Goal: Transaction & Acquisition: Purchase product/service

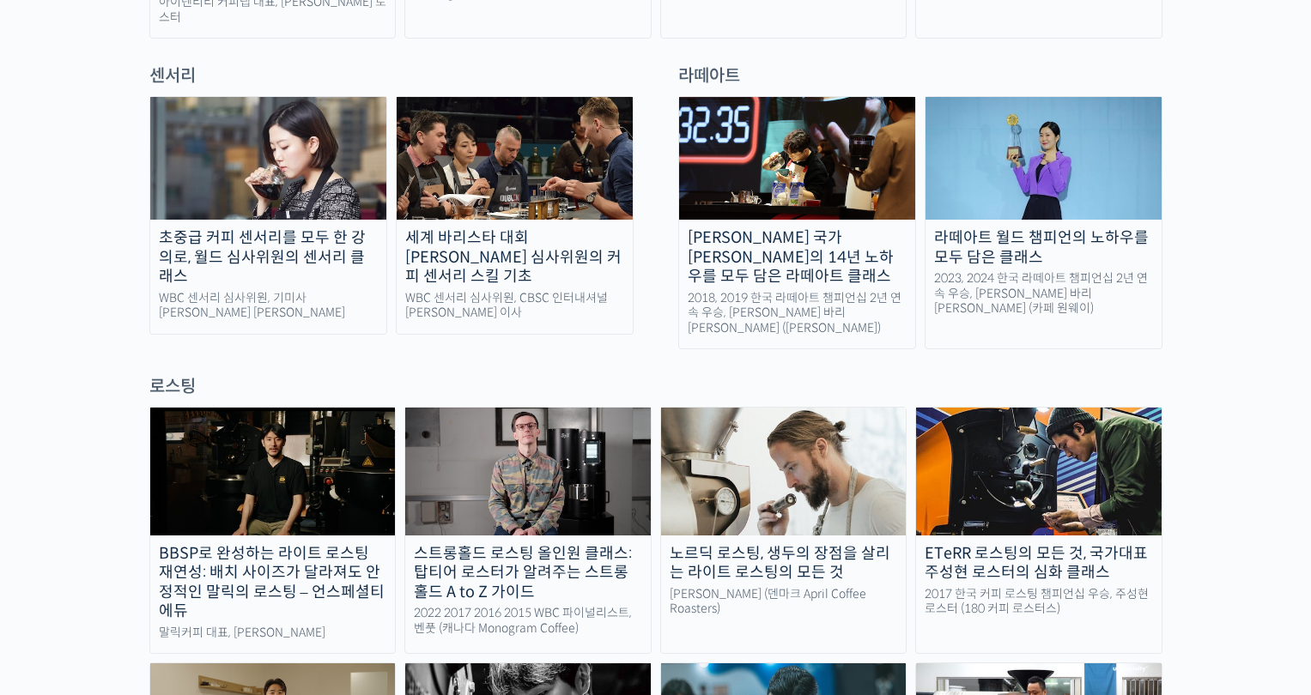
scroll to position [1363, 0]
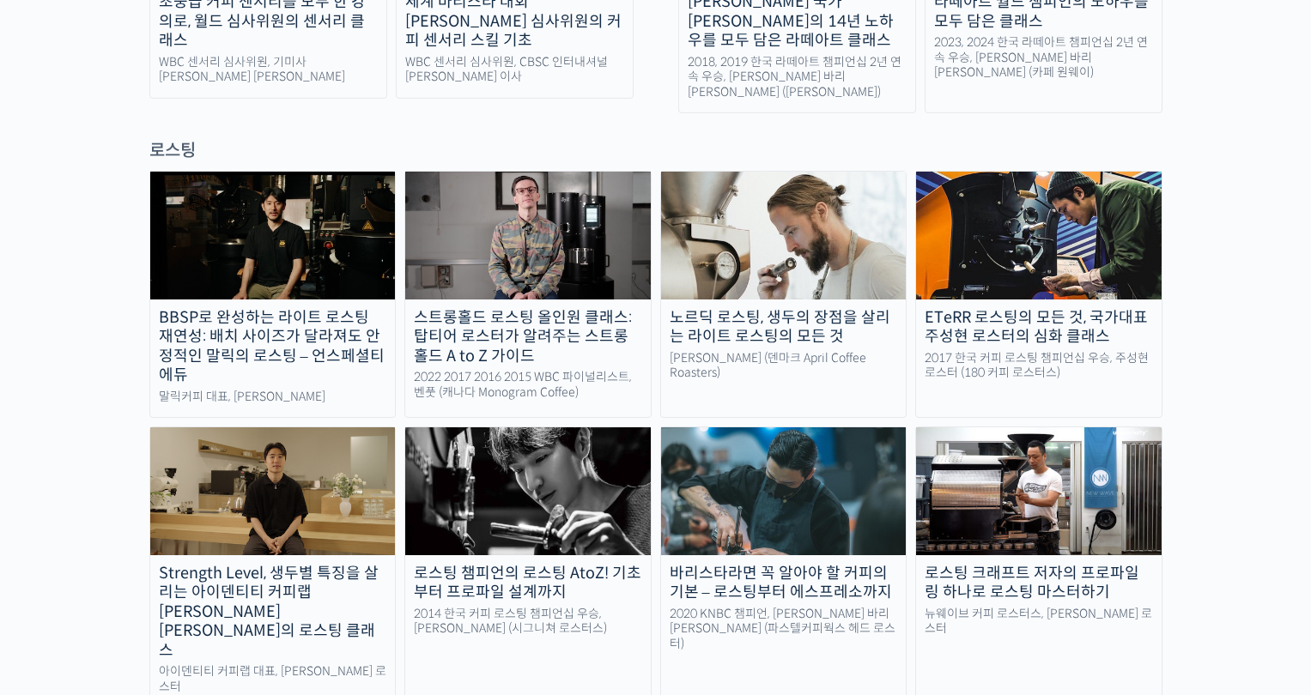
scroll to position [1428, 0]
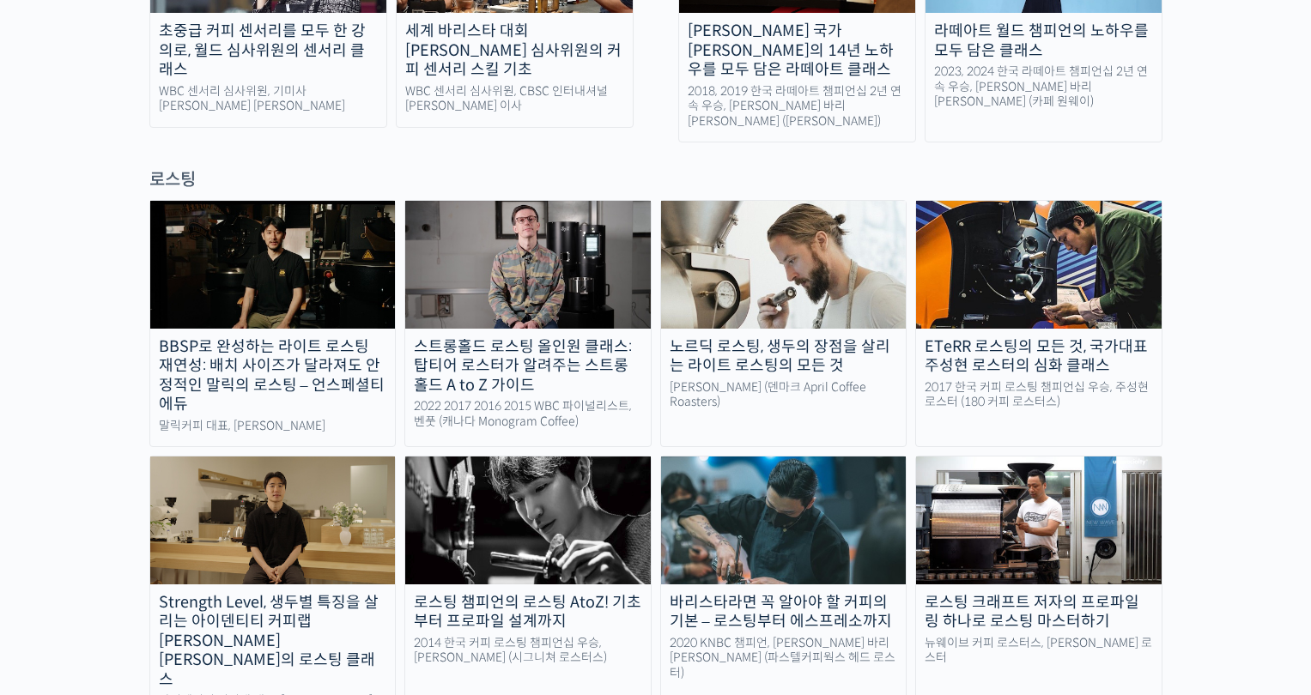
click at [257, 337] on div "BBSP로 완성하는 라이트 로스팅 재연성: 배치 사이즈가 달라져도 안정적인 말릭의 로스팅 – 언스페셜티 에듀" at bounding box center [273, 375] width 246 height 77
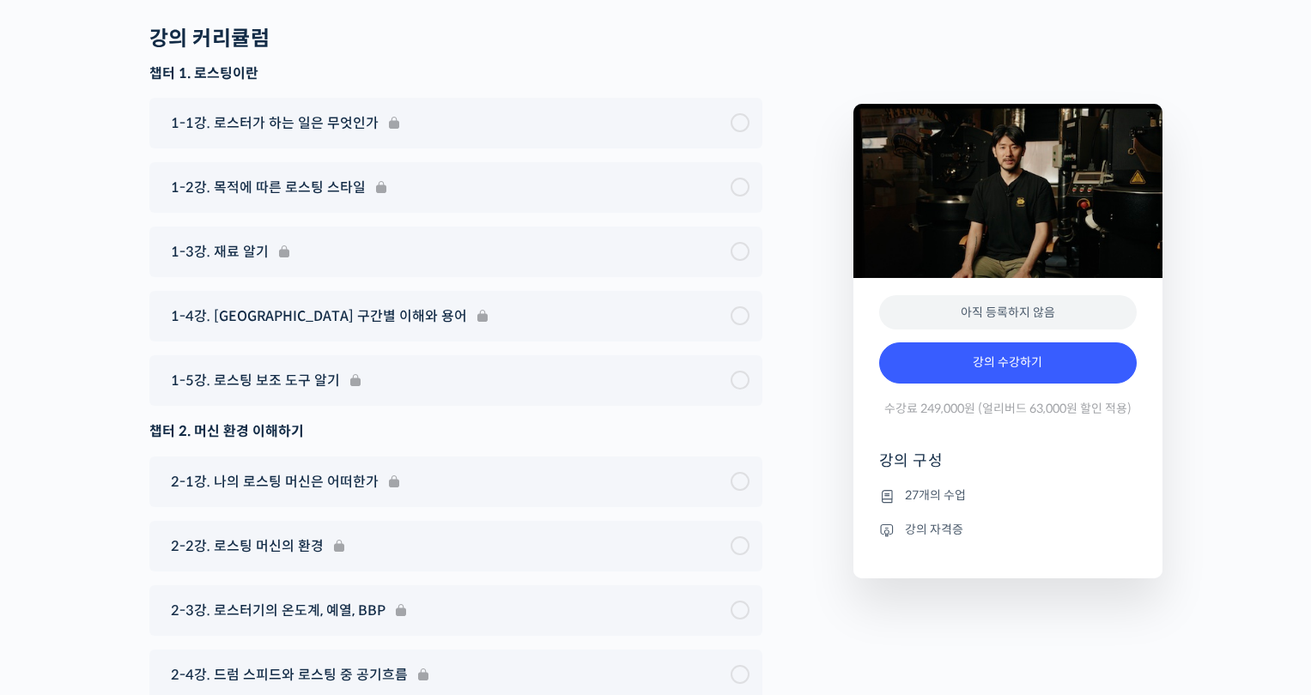
scroll to position [6286, 0]
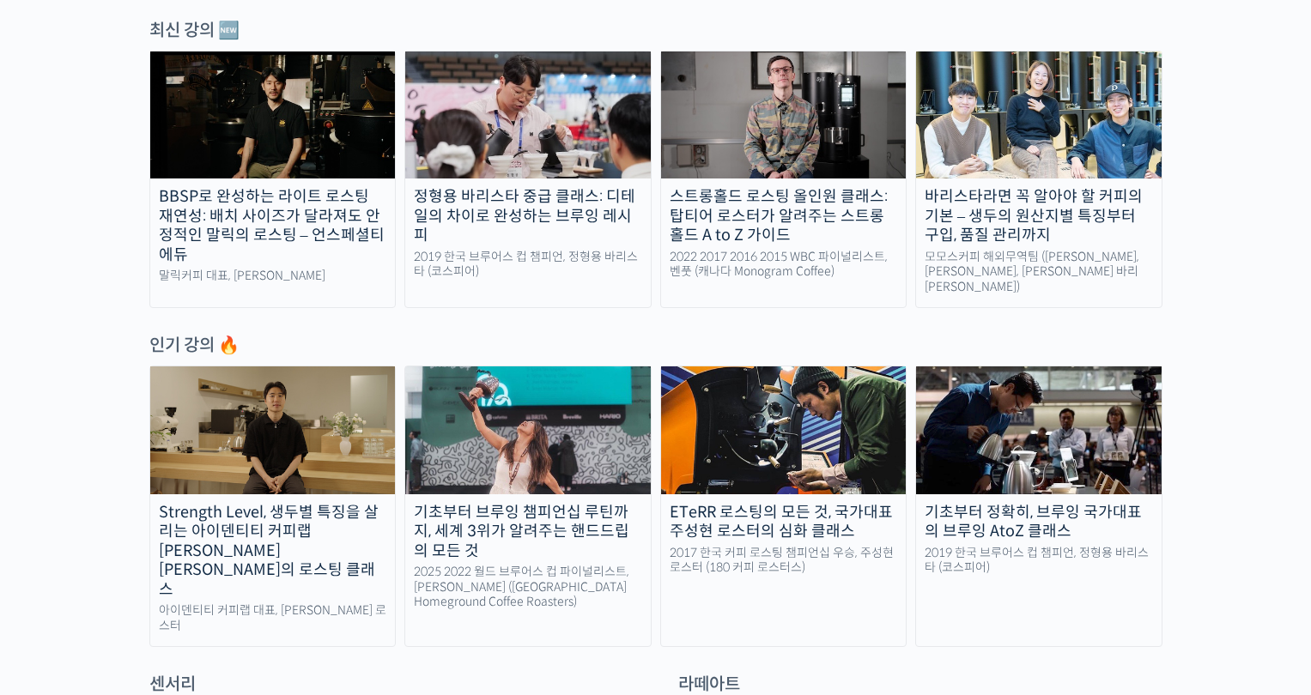
scroll to position [524, 0]
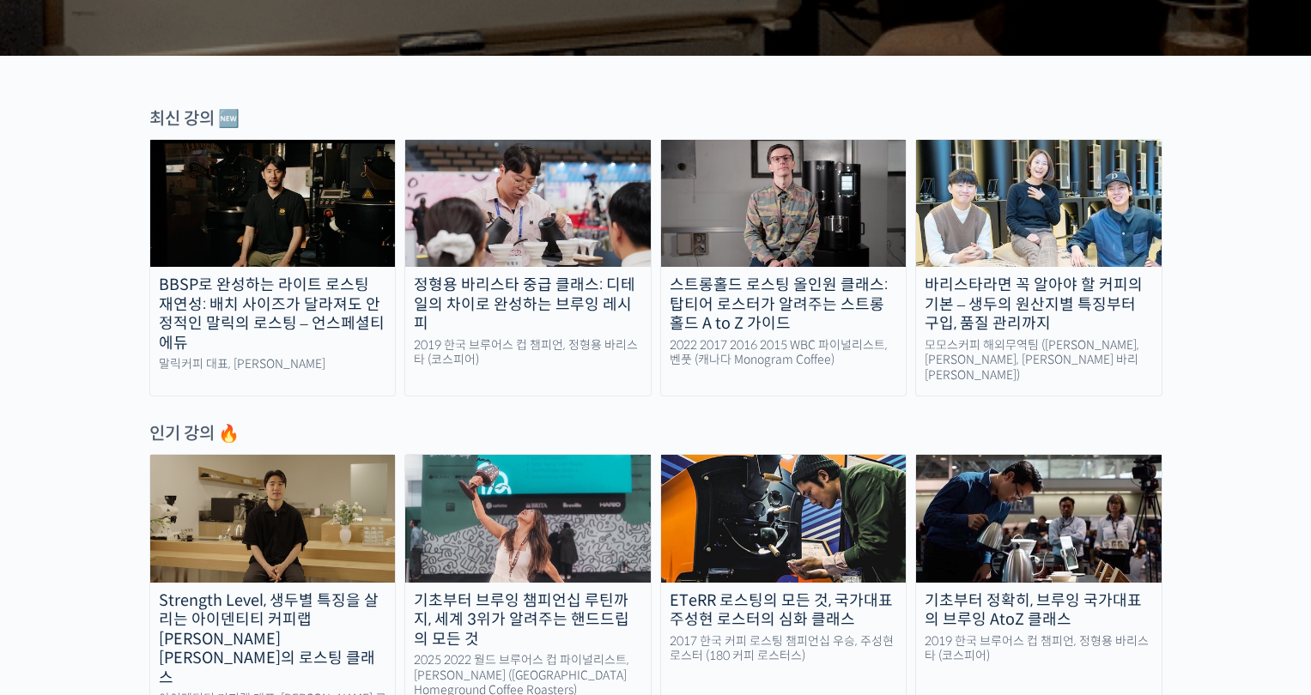
click at [993, 325] on div "바리스타라면 꼭 알아야 할 커피의 기본 – 생두의 원산지별 특징부터 구입, 품질 관리까지" at bounding box center [1039, 305] width 246 height 58
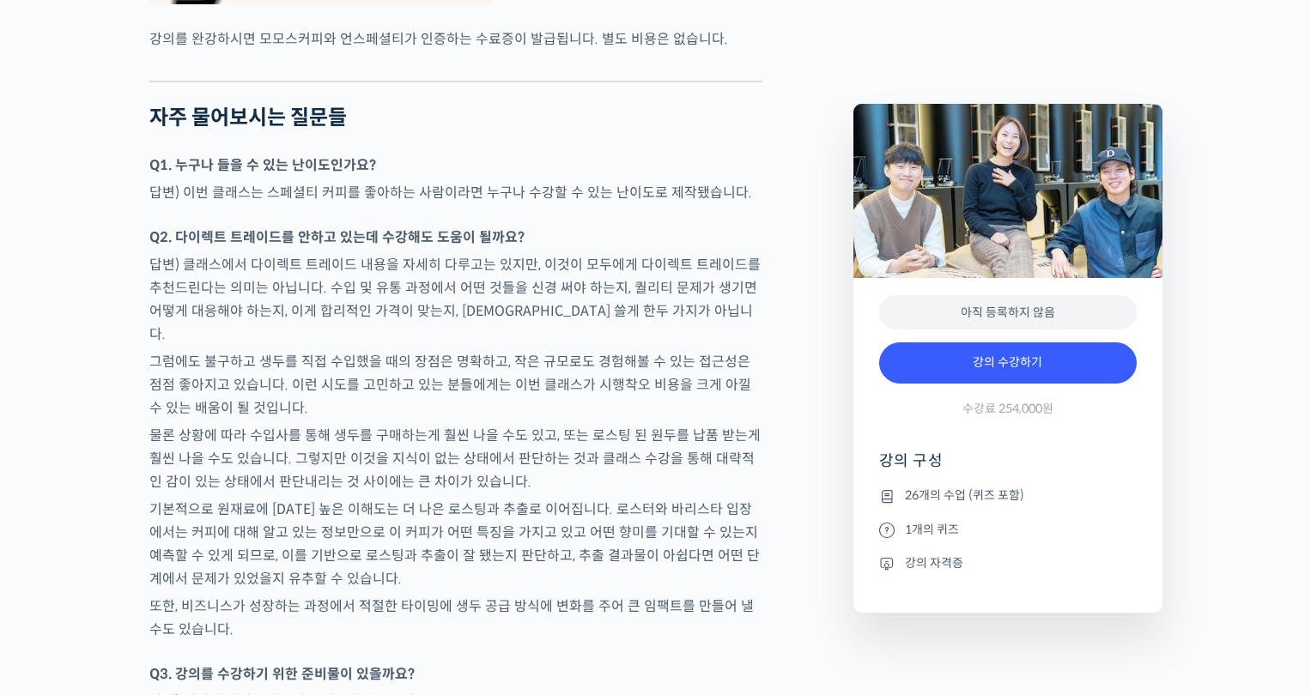
scroll to position [7194, 0]
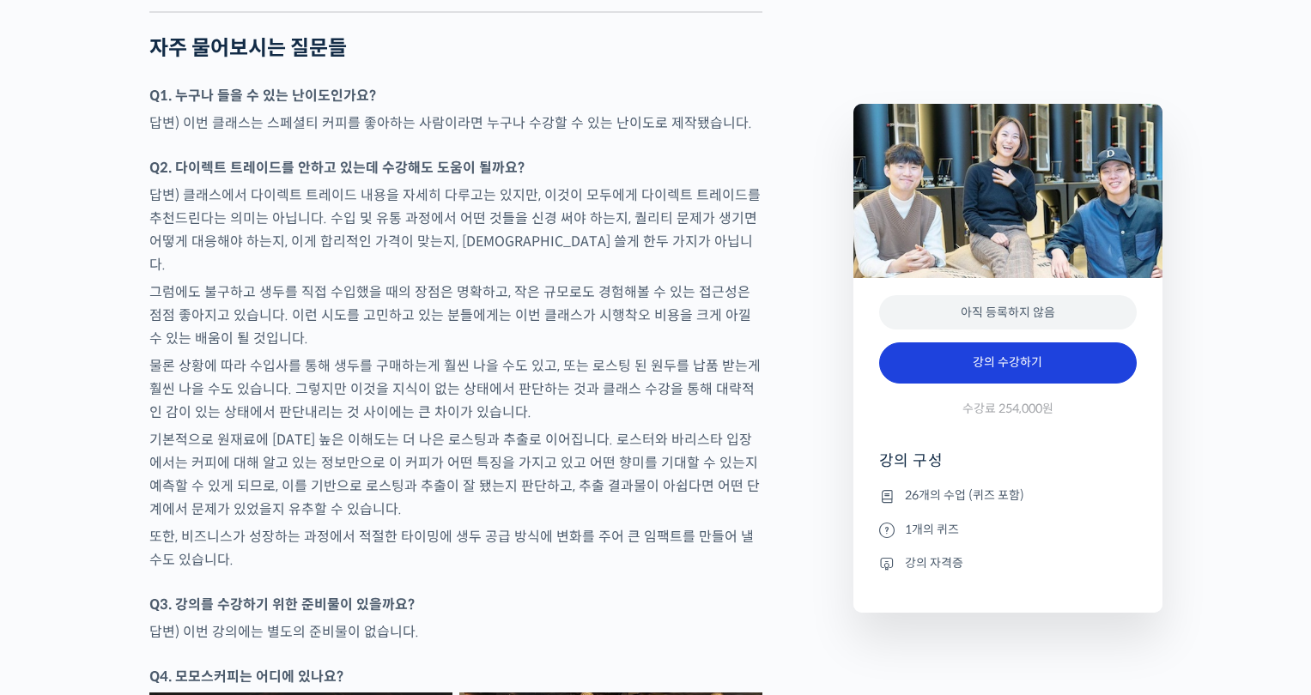
click at [955, 374] on link "강의 수강하기" at bounding box center [1008, 363] width 258 height 41
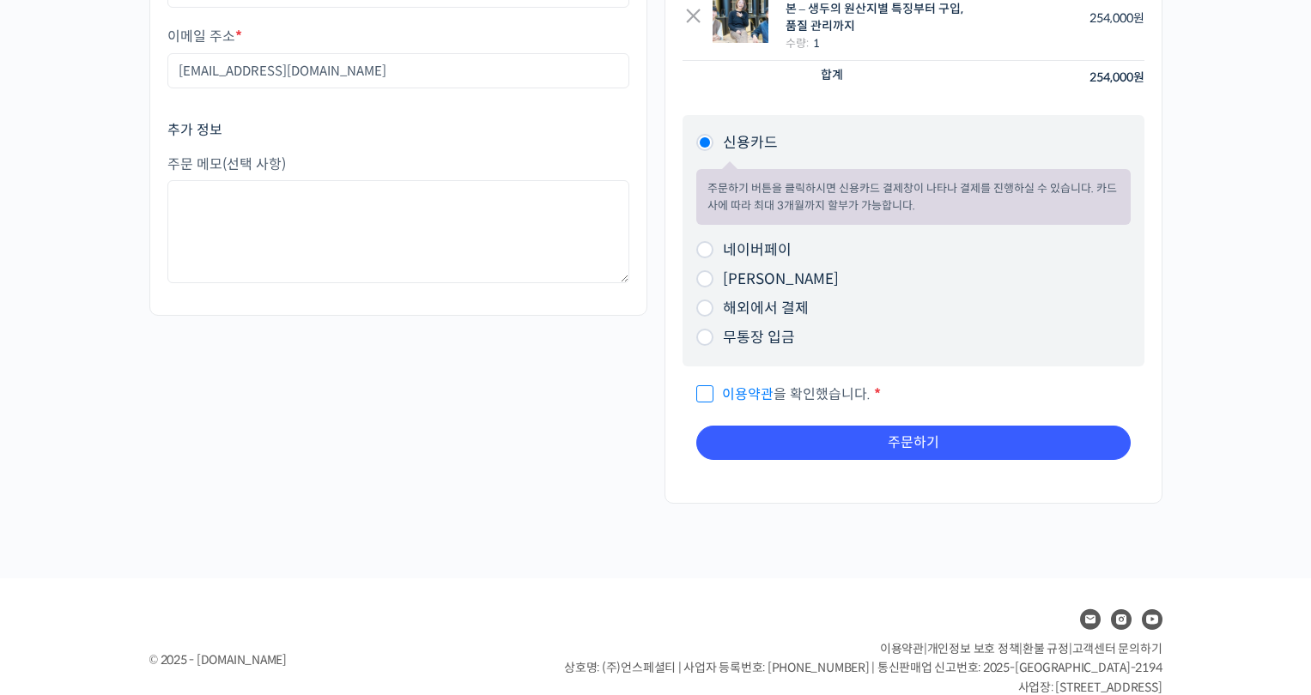
scroll to position [251, 0]
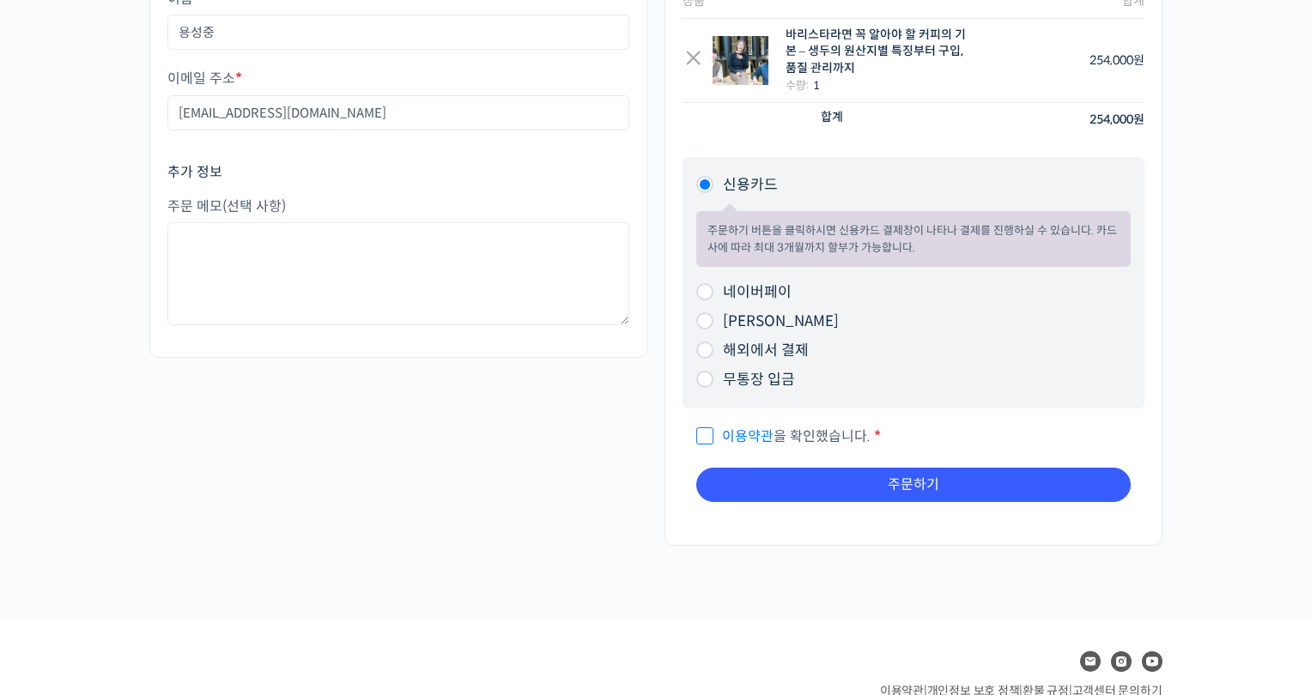
click at [725, 355] on label "해외에서 결제" at bounding box center [766, 351] width 86 height 18
click at [714, 355] on input "해외에서 결제" at bounding box center [704, 350] width 17 height 17
radio input "true"
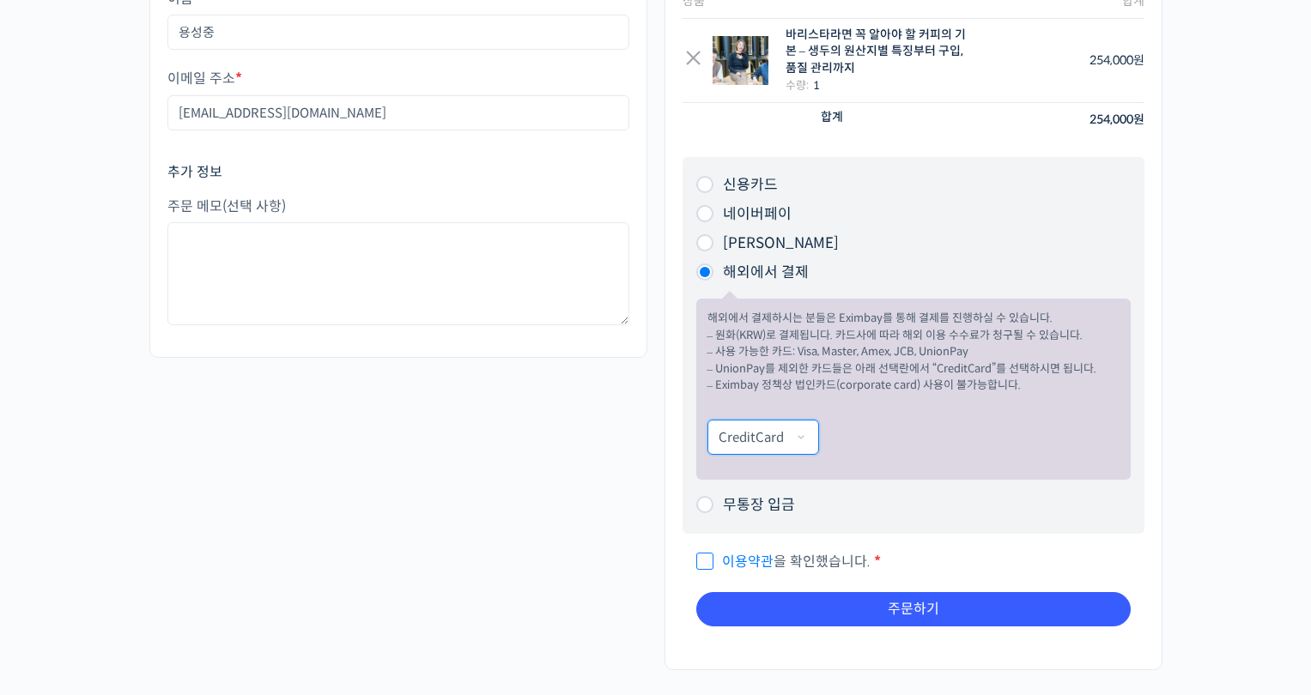
click at [770, 446] on select "CreditCard UnionPay" at bounding box center [764, 437] width 112 height 35
click at [707, 562] on span "이용약관 을 확인했습니다." at bounding box center [783, 562] width 174 height 18
click at [707, 560] on input "이용약관 을 확인했습니다. *" at bounding box center [701, 554] width 11 height 11
checkbox input "true"
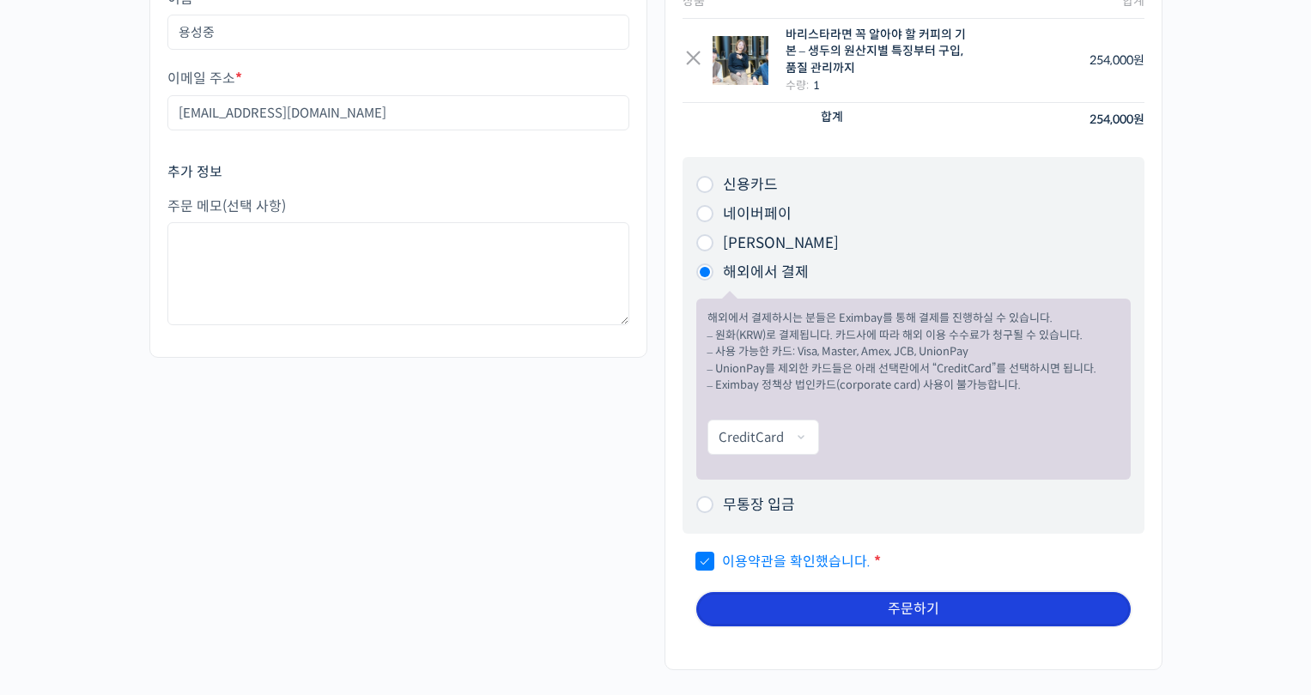
click at [812, 606] on button "주문하기" at bounding box center [913, 609] width 434 height 34
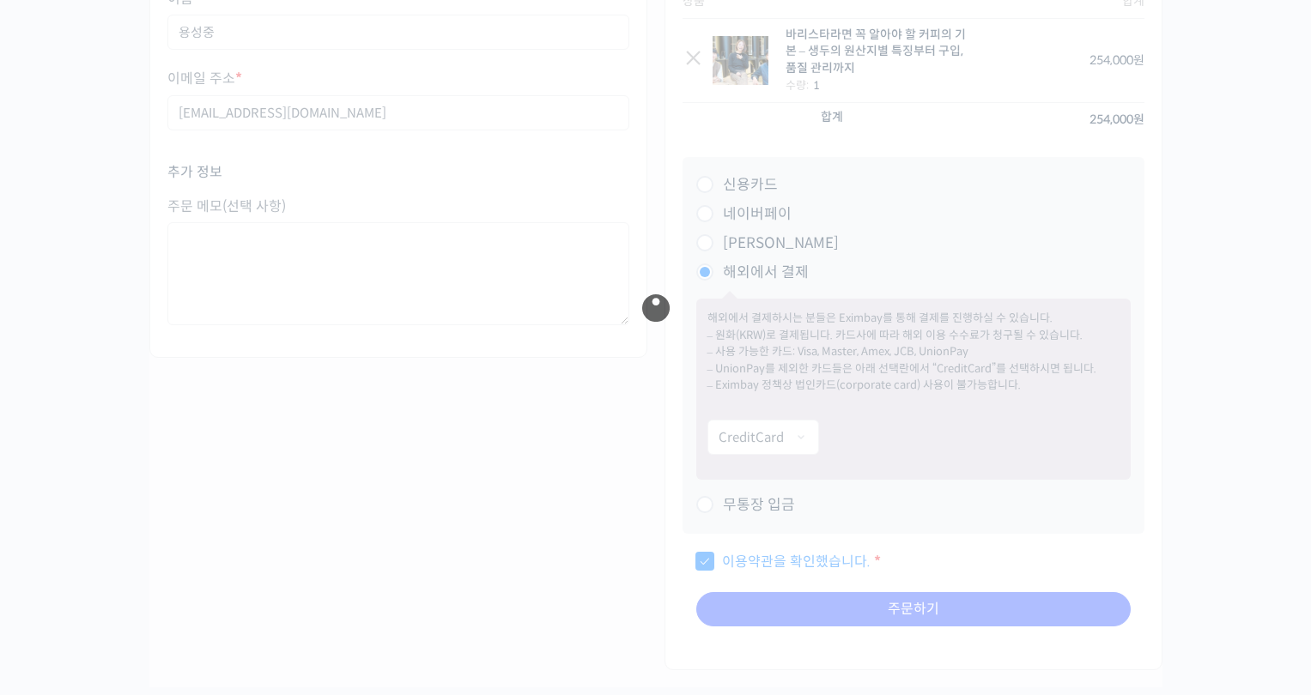
click at [712, 188] on div at bounding box center [655, 308] width 1013 height 760
